Goal: Navigation & Orientation: Find specific page/section

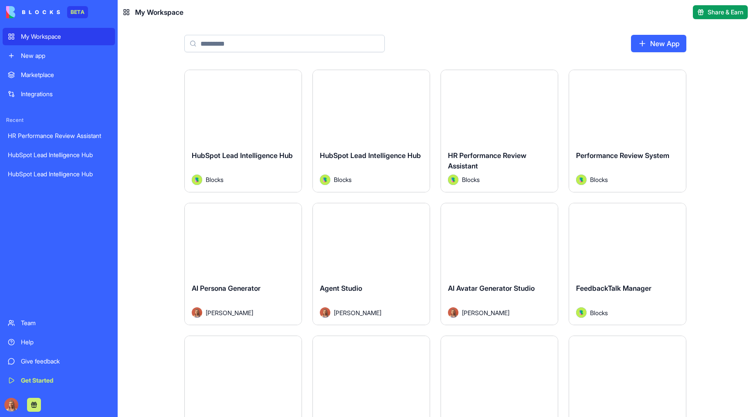
click at [292, 115] on div "Launch" at bounding box center [243, 106] width 117 height 73
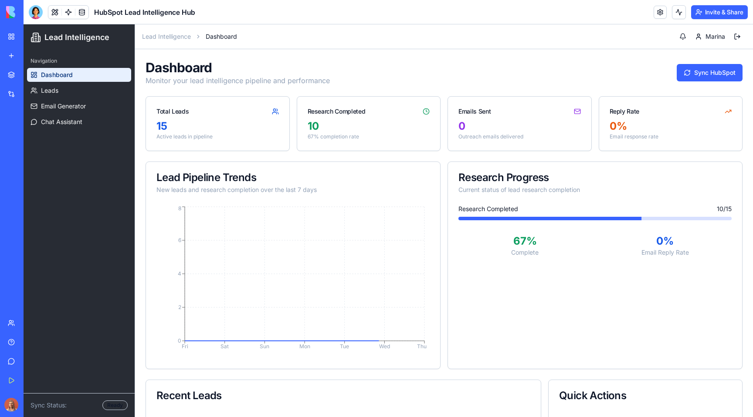
click at [37, 13] on div at bounding box center [36, 12] width 14 height 14
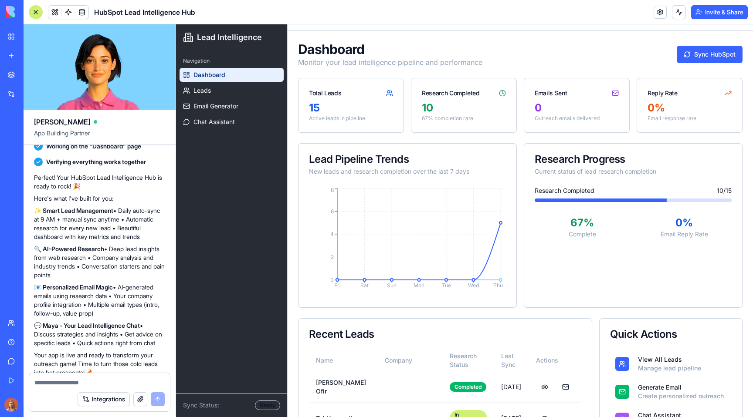
scroll to position [664, 0]
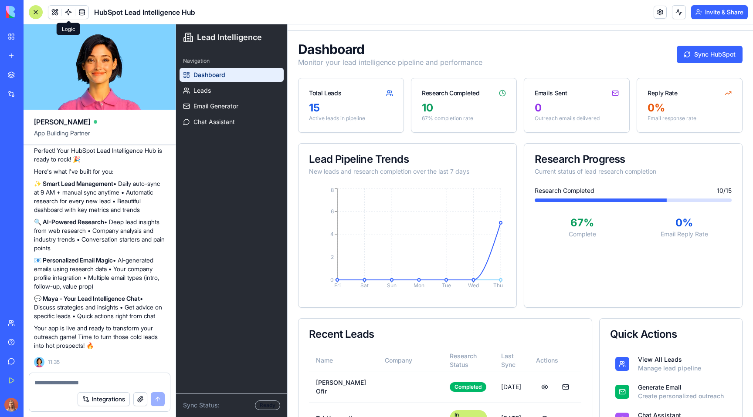
click at [66, 15] on link at bounding box center [68, 12] width 13 height 13
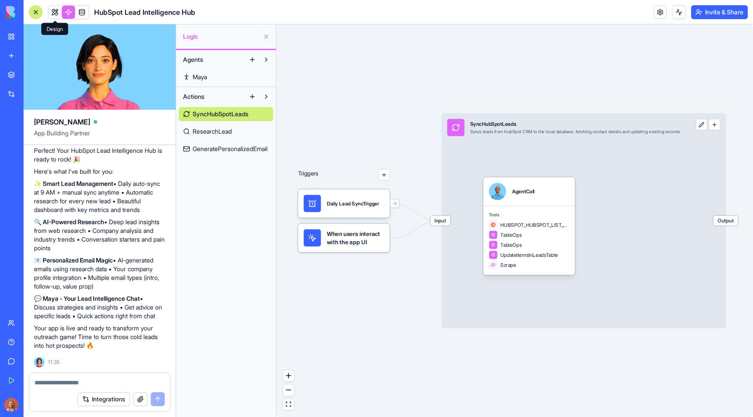
click at [54, 10] on link at bounding box center [54, 12] width 13 height 13
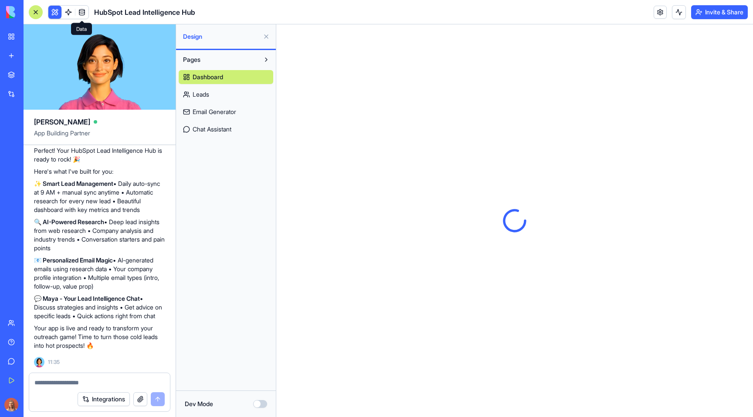
click at [82, 12] on link at bounding box center [81, 12] width 13 height 13
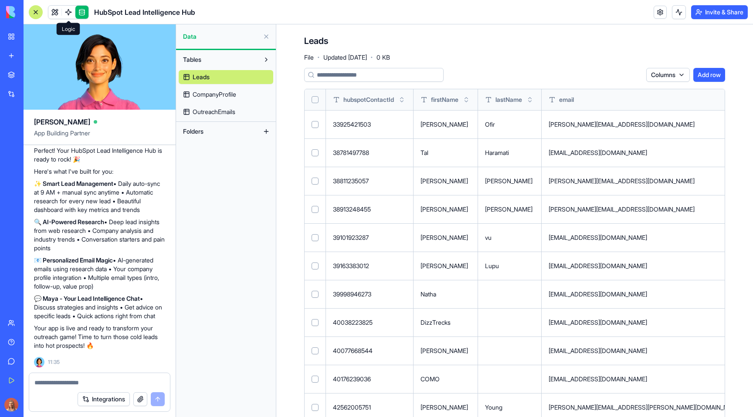
click at [68, 17] on body "BETA My Workspace New app Marketplace Integrations Recent HR Performance Review…" at bounding box center [376, 208] width 753 height 417
click at [68, 14] on link at bounding box center [68, 12] width 13 height 13
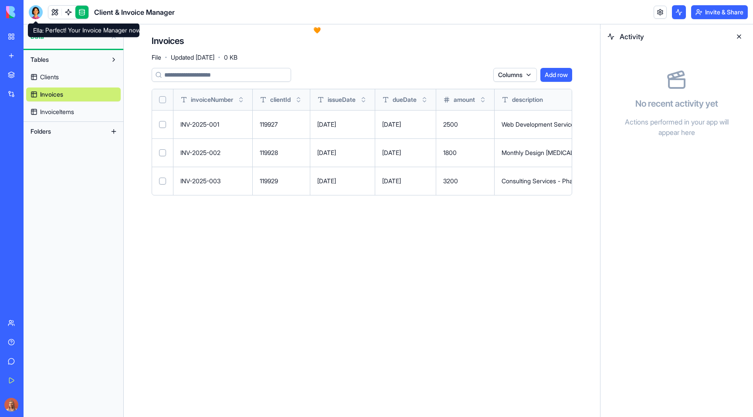
click at [31, 10] on div at bounding box center [36, 12] width 14 height 14
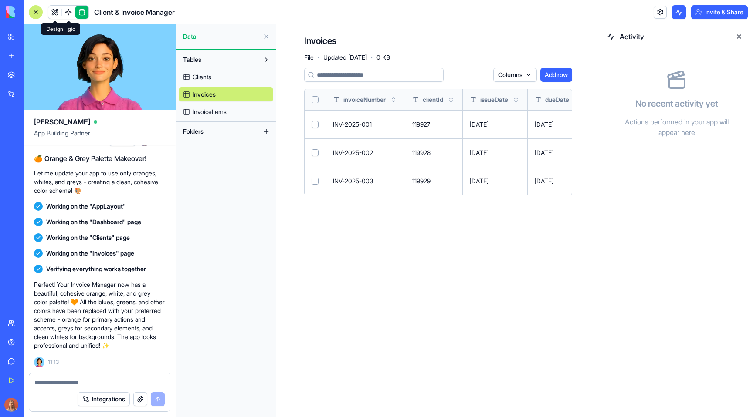
click at [54, 13] on link at bounding box center [54, 12] width 13 height 13
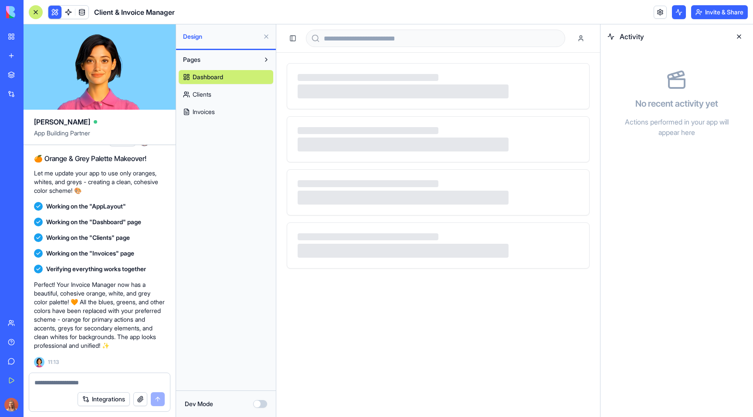
click at [738, 37] on button at bounding box center [739, 37] width 14 height 14
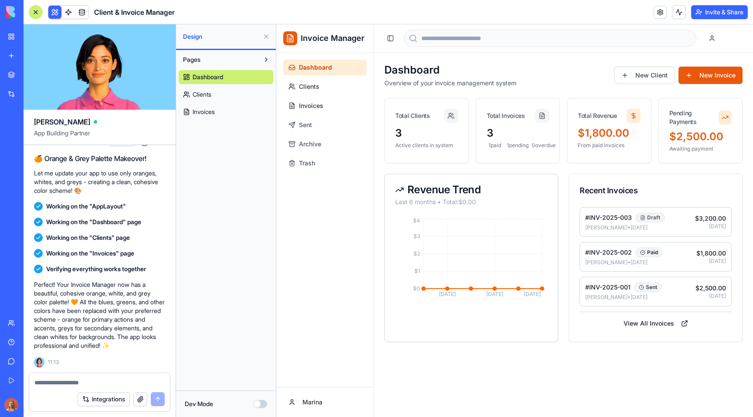
click at [266, 40] on button at bounding box center [266, 37] width 14 height 14
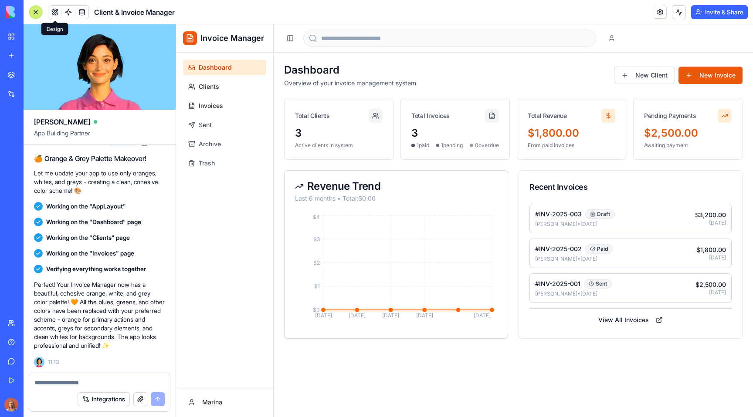
click at [293, 14] on header "Client & Invoice Manager Invite & Share" at bounding box center [388, 12] width 729 height 24
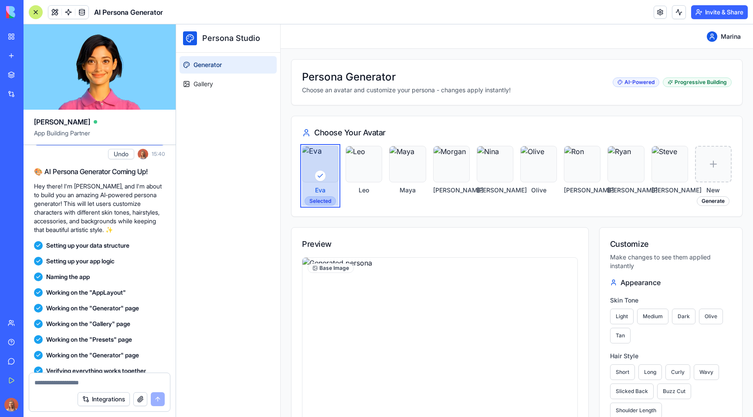
scroll to position [100, 0]
